Goal: Navigation & Orientation: Find specific page/section

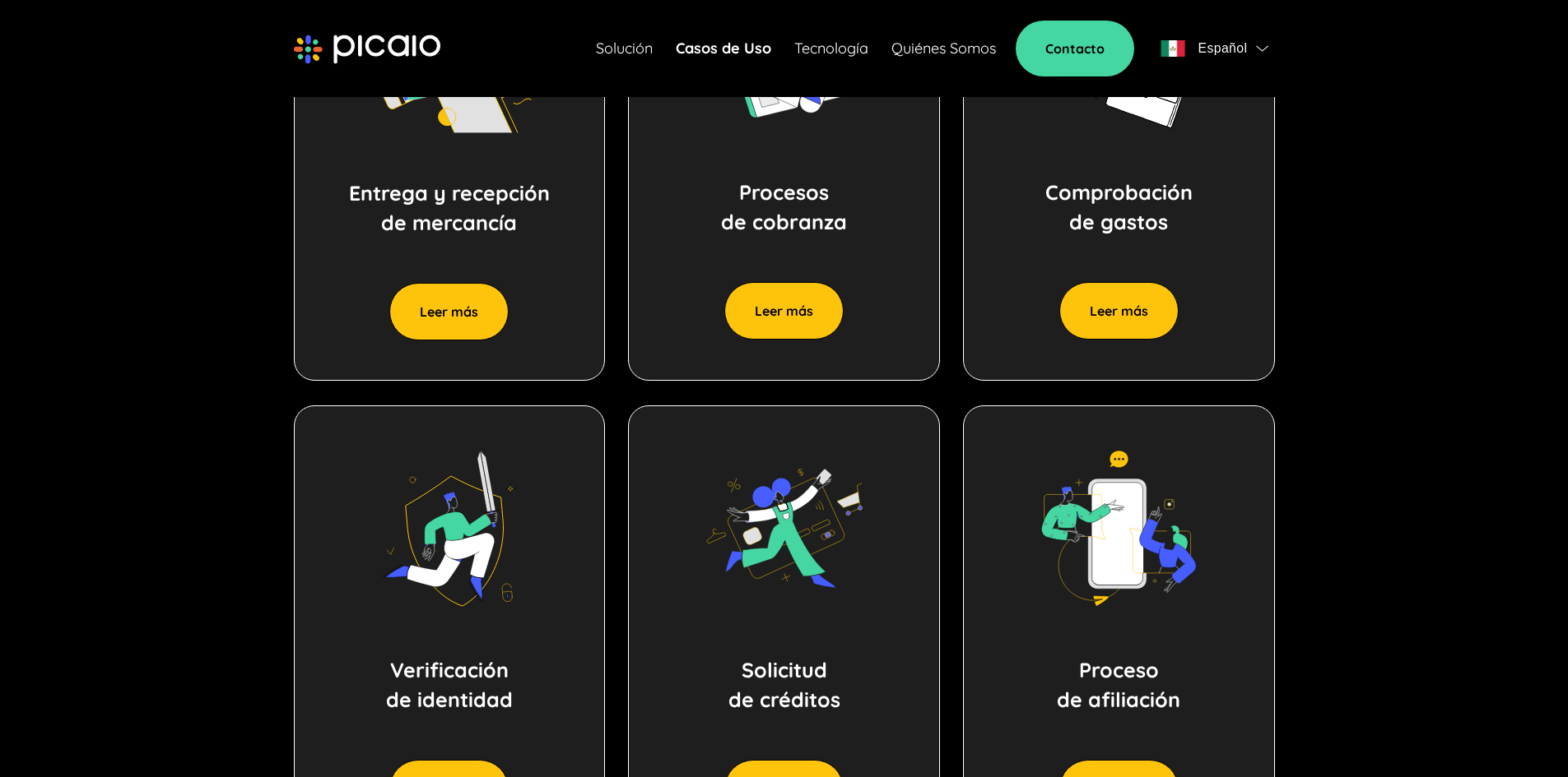
scroll to position [985, 0]
